Goal: Book appointment/travel/reservation

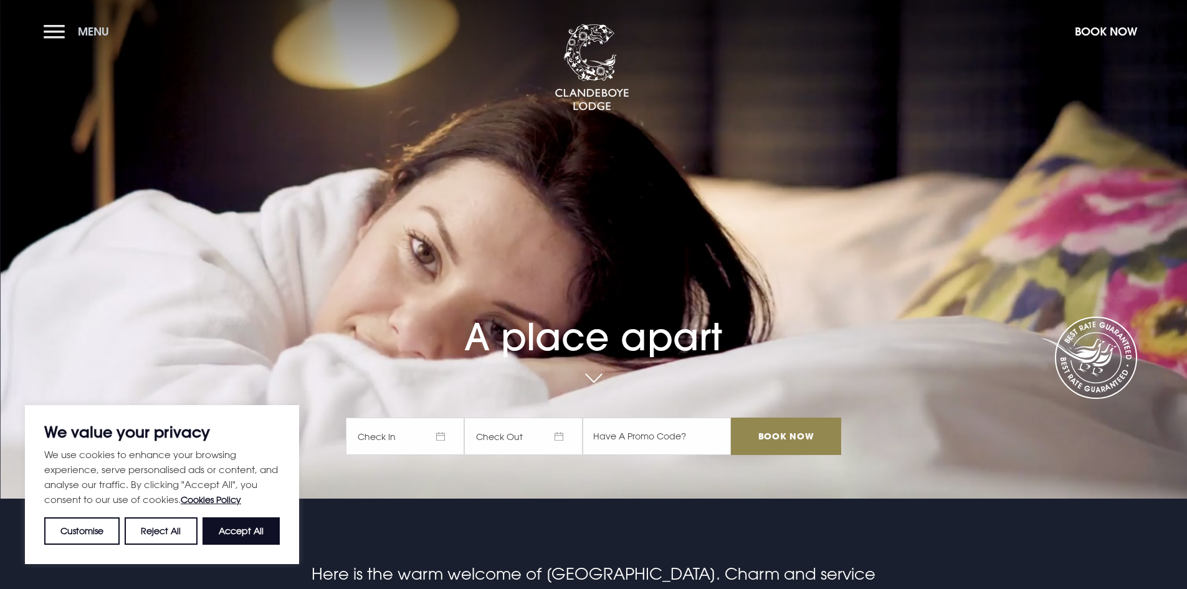
click at [49, 27] on button "Menu" at bounding box center [80, 31] width 72 height 27
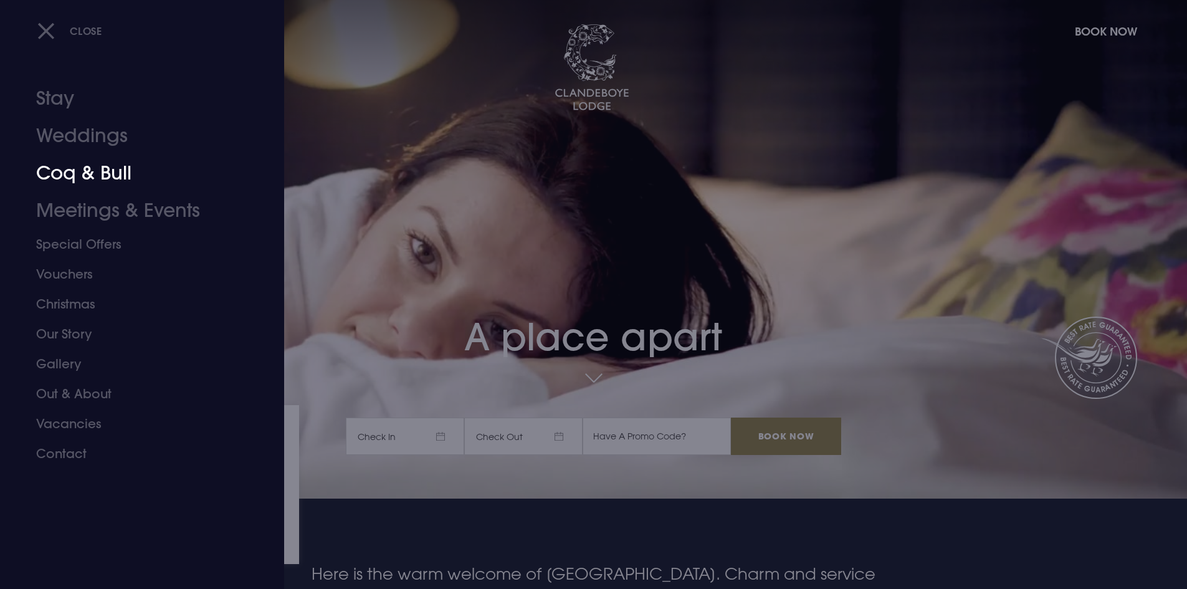
click at [75, 175] on link "Coq & Bull" at bounding box center [134, 173] width 197 height 37
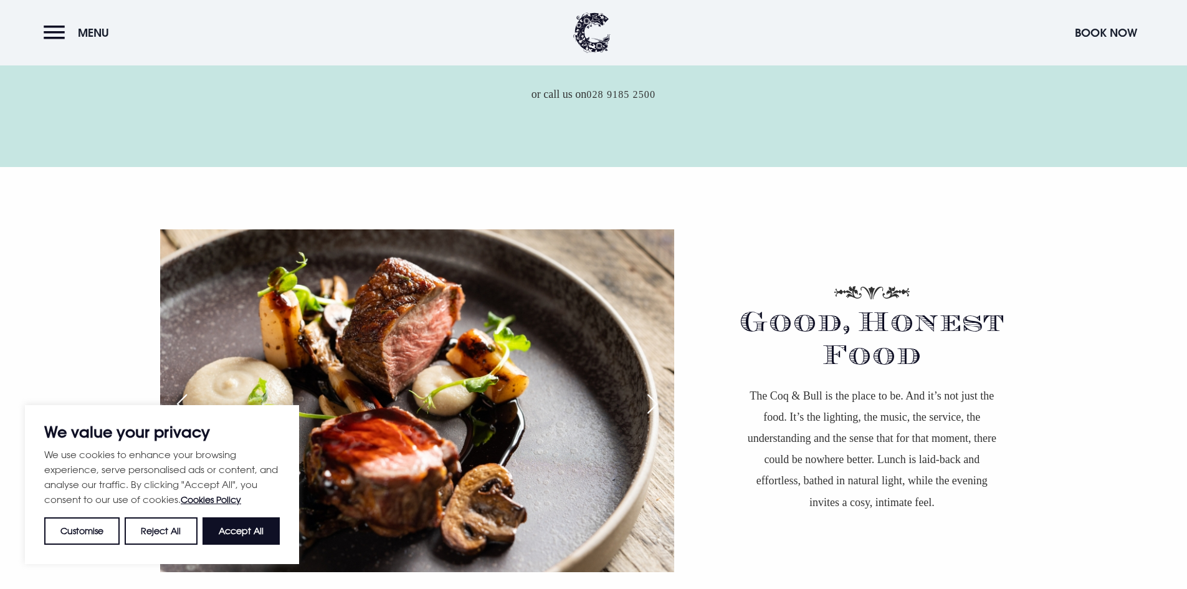
scroll to position [810, 0]
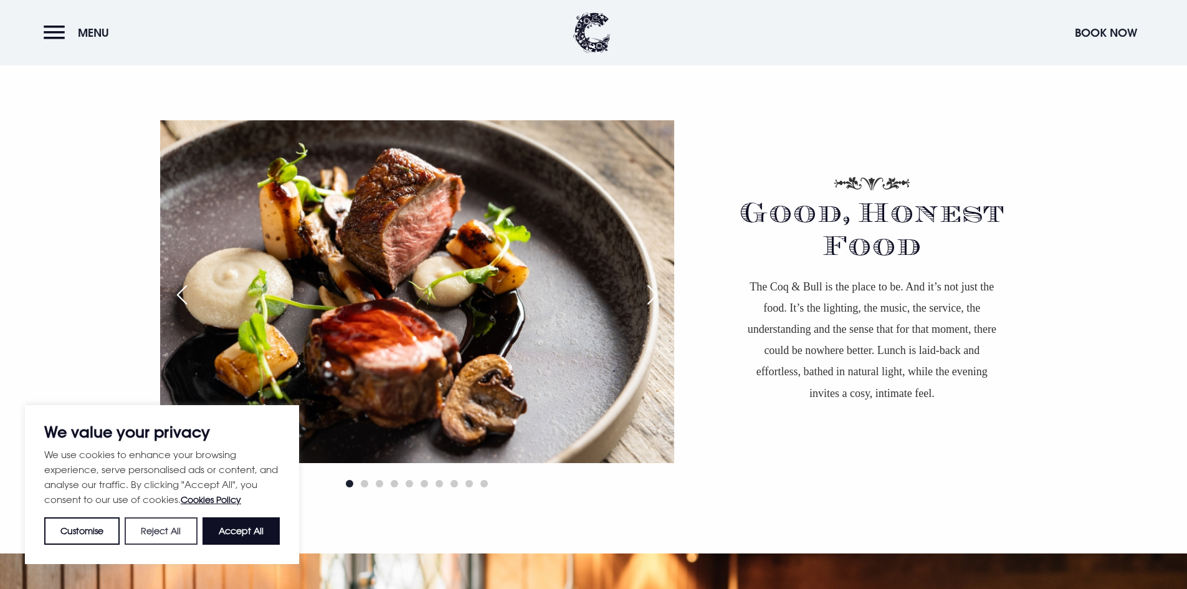
click at [141, 532] on button "Reject All" at bounding box center [161, 530] width 72 height 27
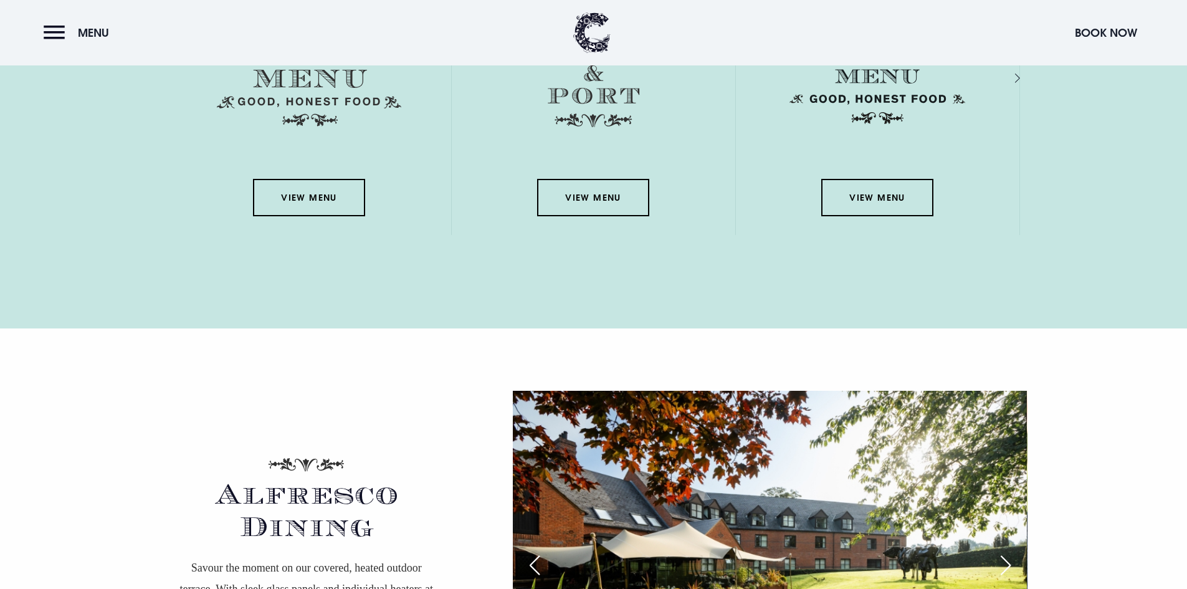
scroll to position [1995, 0]
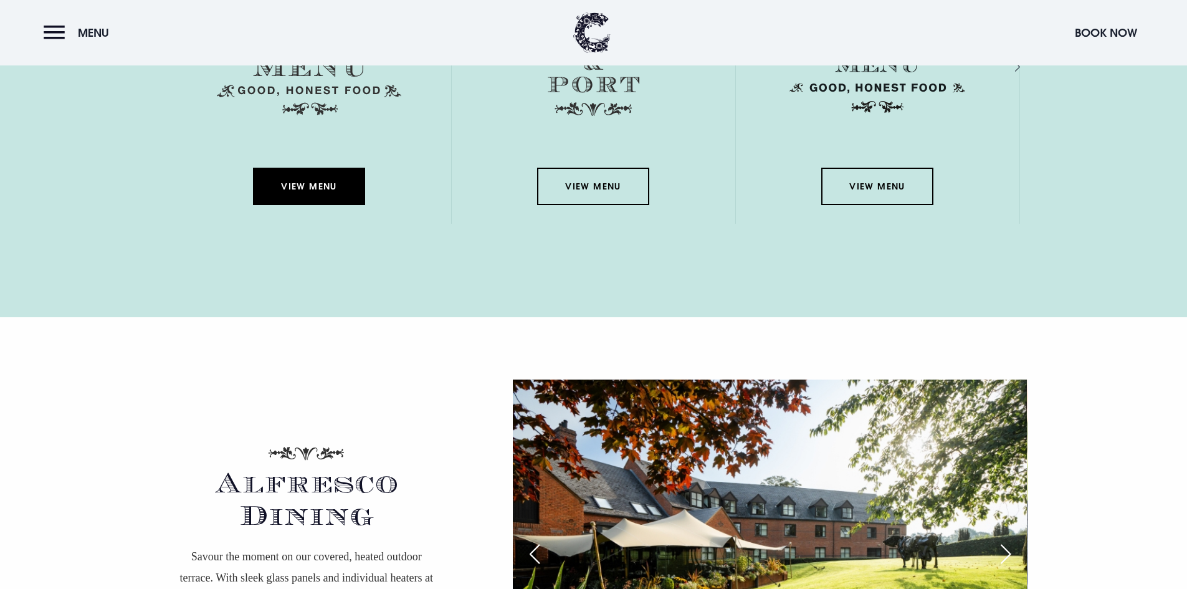
click at [330, 194] on link "View Menu" at bounding box center [309, 186] width 112 height 37
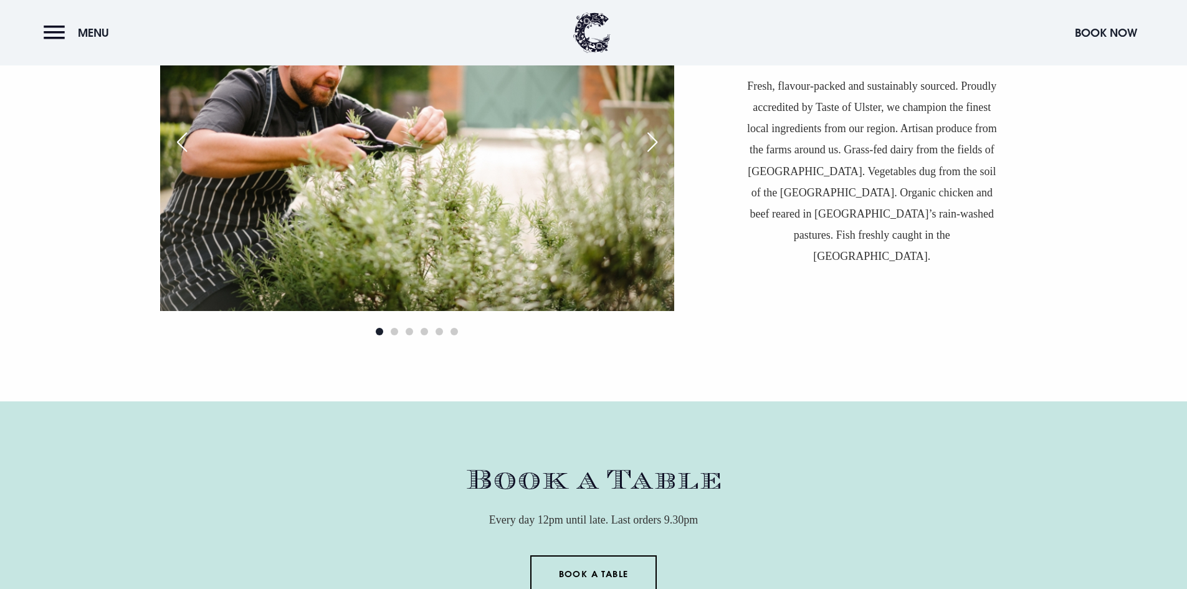
scroll to position [3553, 0]
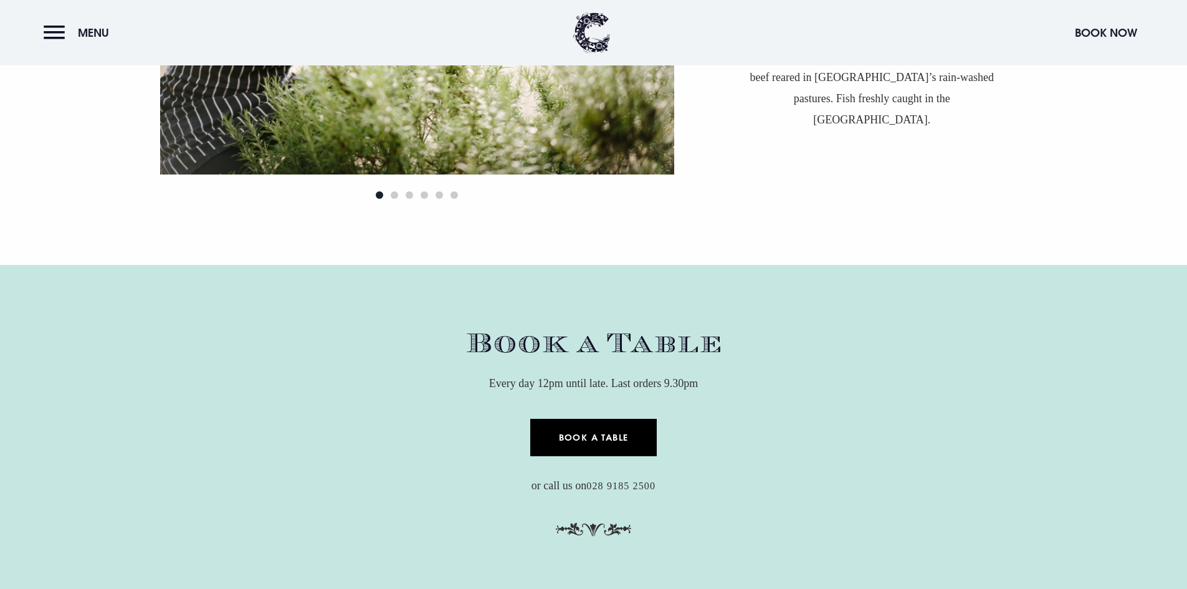
click at [582, 444] on link "Book a Table" at bounding box center [593, 437] width 127 height 37
